Goal: Task Accomplishment & Management: Manage account settings

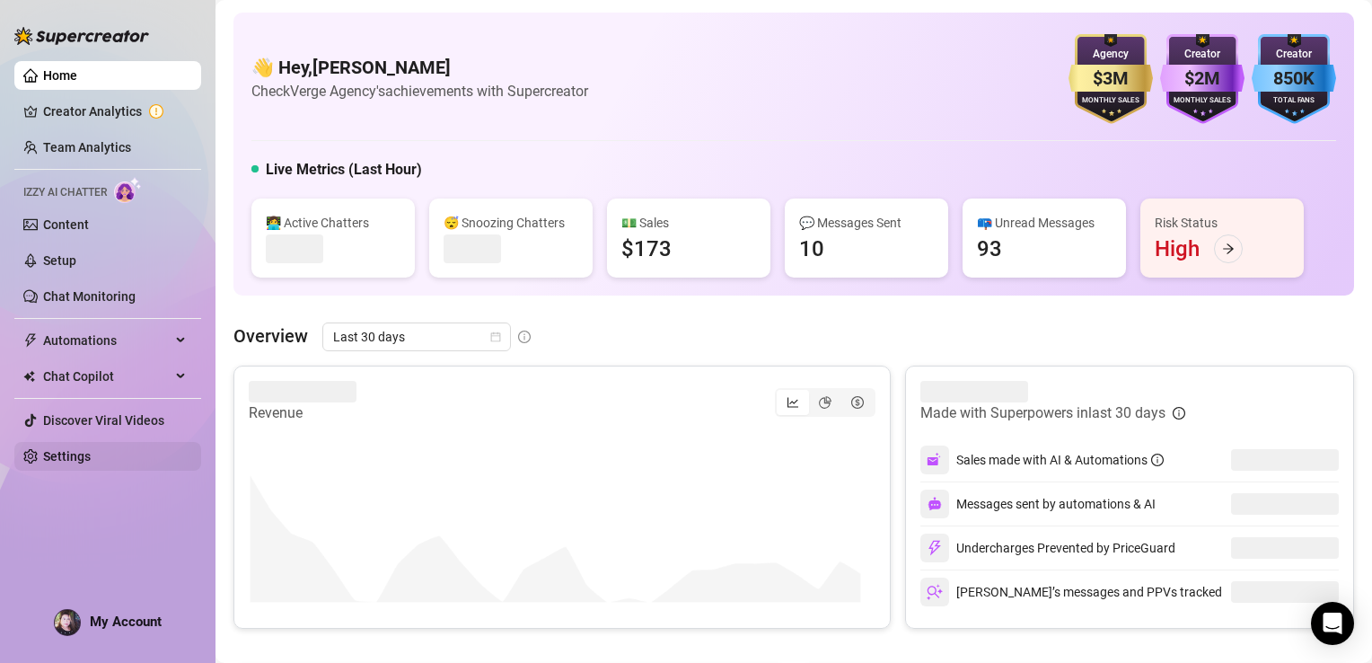
click at [72, 454] on link "Settings" at bounding box center [67, 456] width 48 height 14
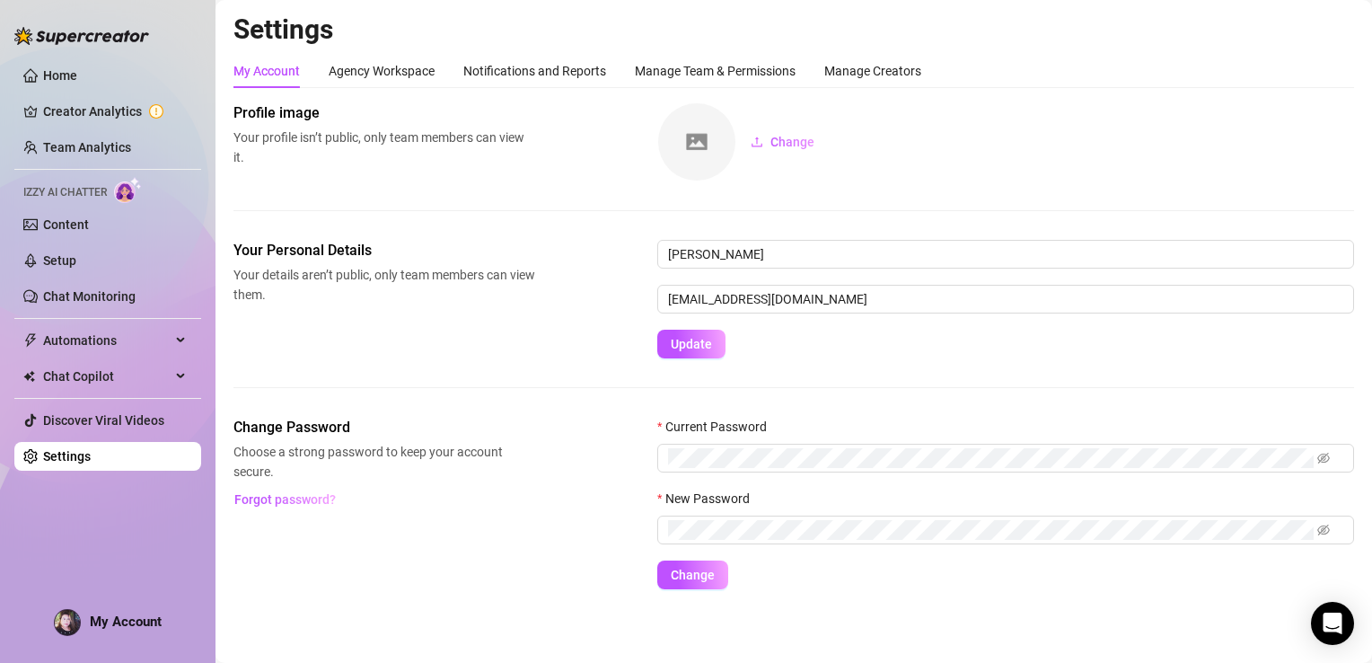
scroll to position [1, 0]
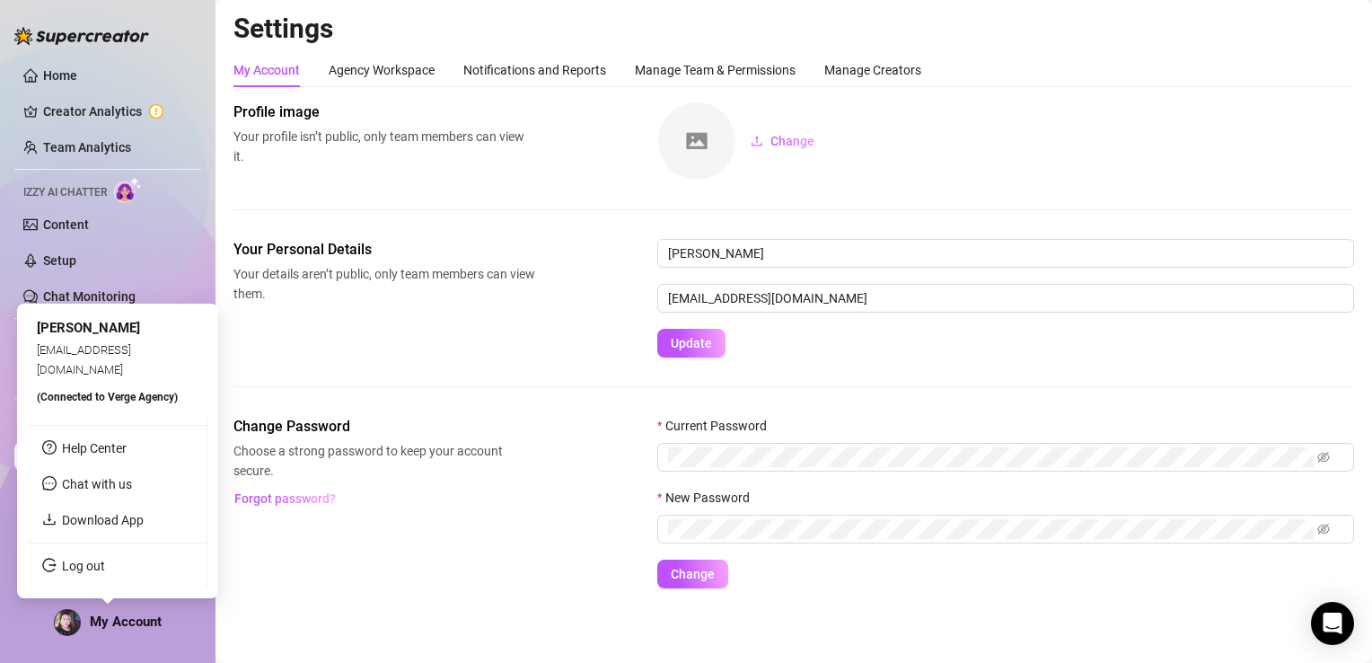
click at [135, 631] on div "My Account" at bounding box center [108, 622] width 108 height 27
click at [76, 573] on link "Log out" at bounding box center [83, 565] width 43 height 14
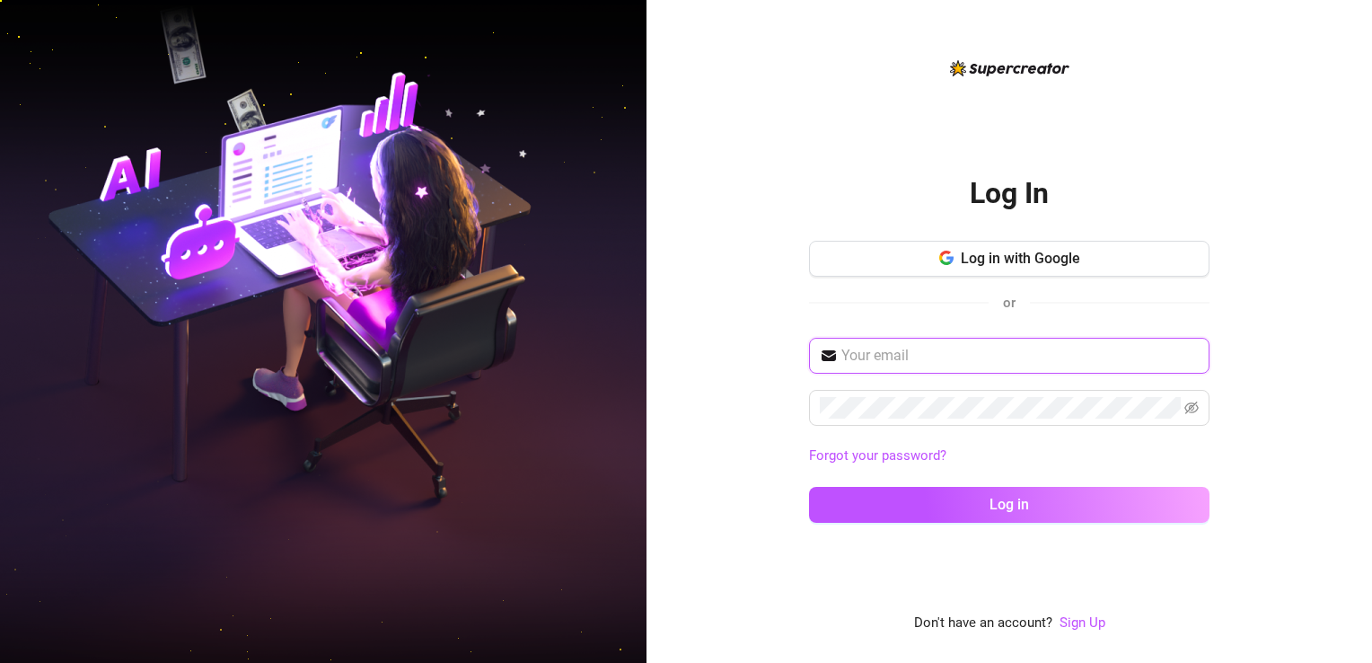
click at [1041, 354] on input "text" at bounding box center [1019, 356] width 357 height 22
type input "[EMAIL_ADDRESS][DOMAIN_NAME]"
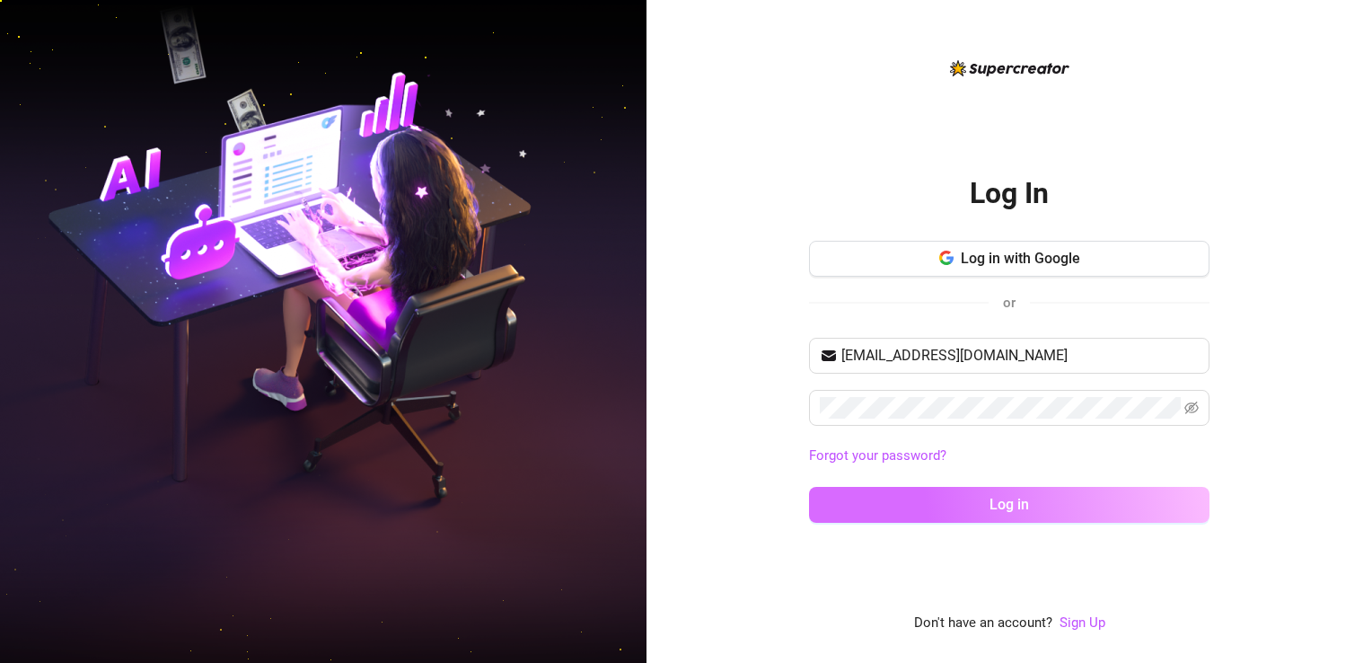
click at [1027, 514] on button "Log in" at bounding box center [1009, 505] width 400 height 36
